Goal: Task Accomplishment & Management: Manage account settings

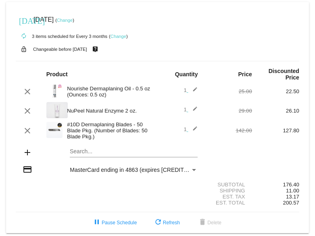
click at [85, 152] on mat-card "[DATE] [DATE] ( Change ) autorenew 3 items scheduled for Every 3 months ( Chang…" at bounding box center [157, 117] width 303 height 231
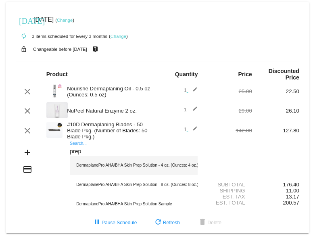
type input "prep"
click at [146, 170] on div "DermaplanePro AHA/BHA Skin Prep Solution - 4 oz. (Ounces: 4 oz.)" at bounding box center [134, 165] width 128 height 19
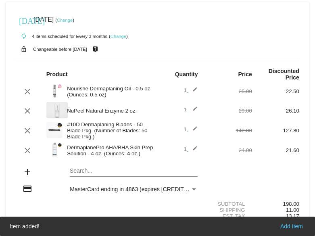
click at [86, 172] on mat-card "[DATE] [DATE] ( Change ) autorenew 4 items scheduled for Every 3 months ( Chang…" at bounding box center [157, 127] width 303 height 250
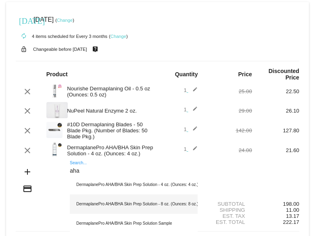
type input "aha"
click at [118, 207] on div "DermaplanePro AHA/BHA Skin Prep Solution - 8 oz. (Ounces: 8 oz.)" at bounding box center [134, 203] width 128 height 19
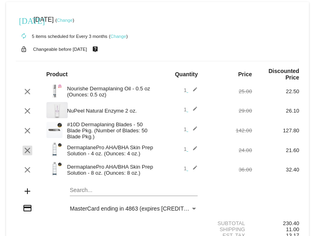
click at [29, 151] on mat-icon "clear" at bounding box center [28, 150] width 10 height 10
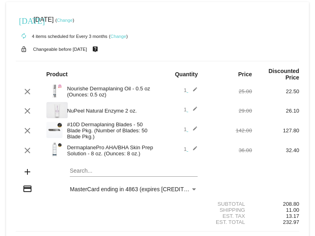
scroll to position [27, 0]
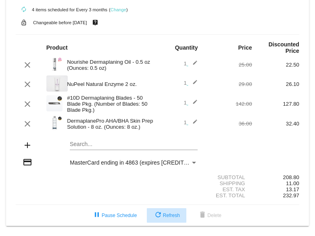
click at [170, 217] on span "refresh Refresh" at bounding box center [166, 215] width 27 height 6
